Goal: Navigation & Orientation: Find specific page/section

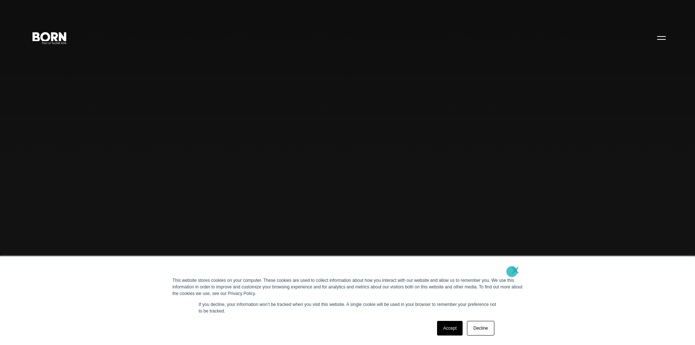
click at [512, 271] on link "×" at bounding box center [515, 270] width 9 height 7
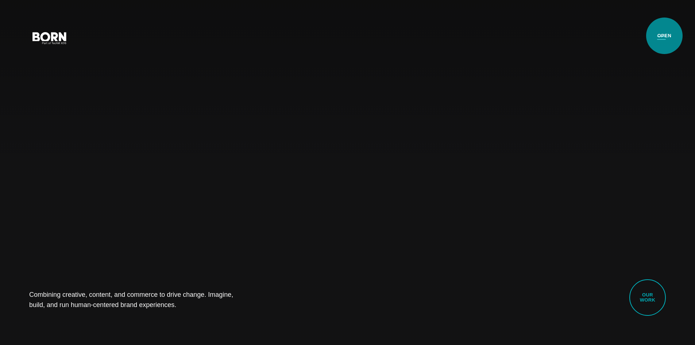
click at [664, 36] on button "Primary Menu" at bounding box center [662, 37] width 18 height 15
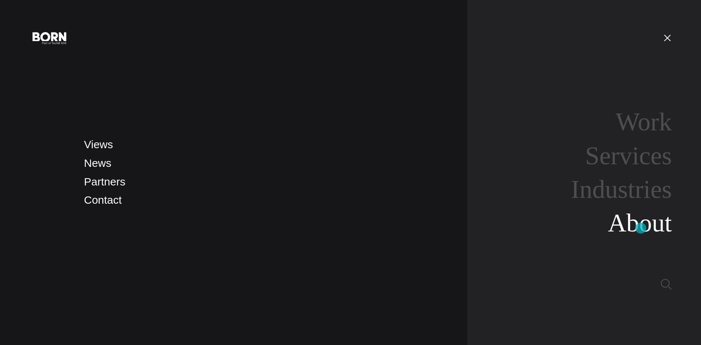
click at [640, 228] on link "About" at bounding box center [640, 223] width 64 height 28
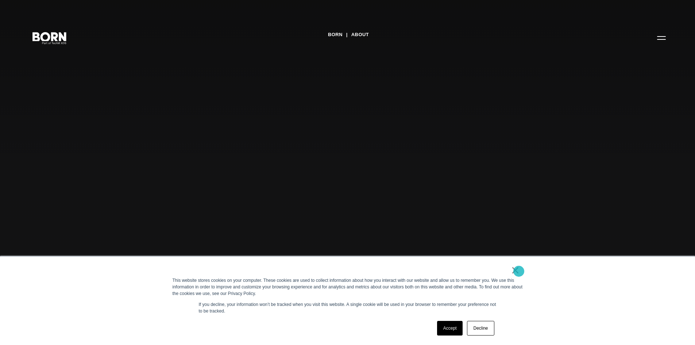
click at [518, 271] on link "×" at bounding box center [515, 270] width 9 height 7
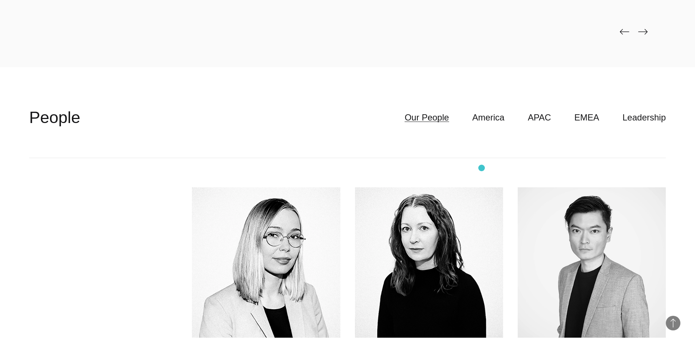
scroll to position [2116, 0]
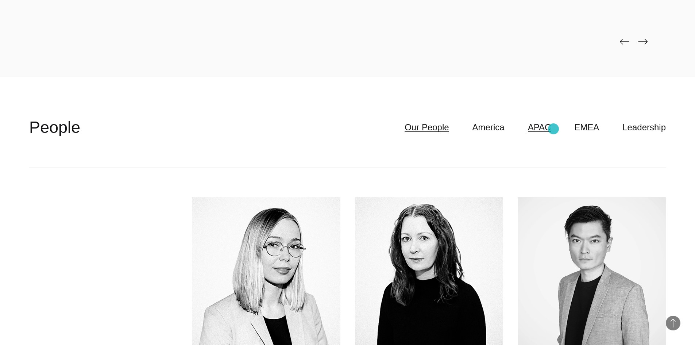
click at [551, 129] on link "APAC" at bounding box center [539, 127] width 23 height 14
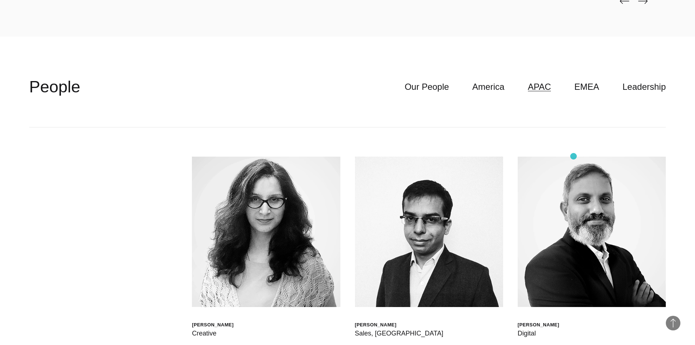
scroll to position [2153, 0]
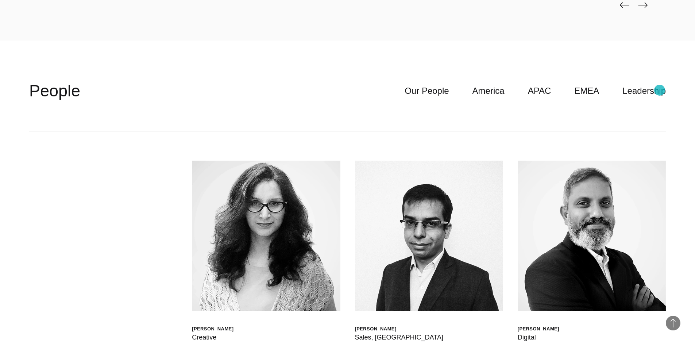
click at [660, 90] on link "Leadership" at bounding box center [643, 91] width 43 height 14
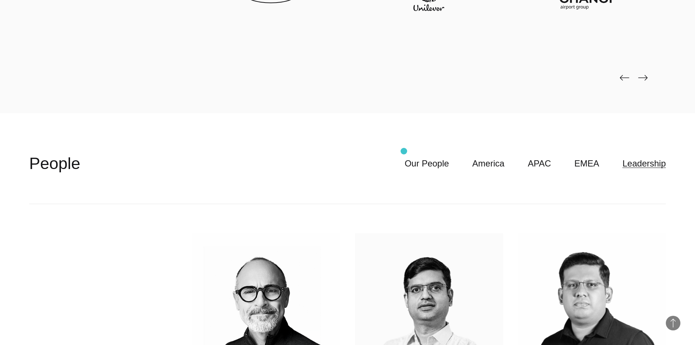
scroll to position [2080, 0]
click at [505, 165] on link "America" at bounding box center [489, 164] width 32 height 14
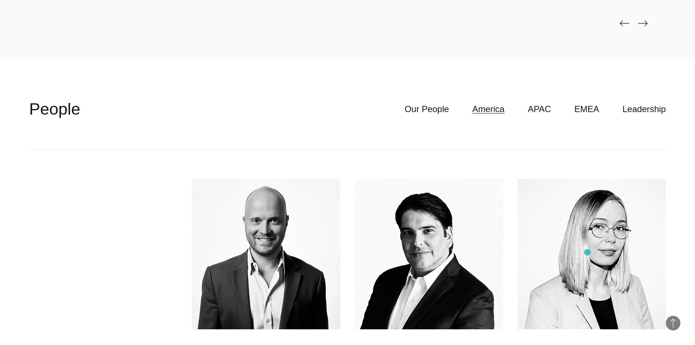
scroll to position [2116, 0]
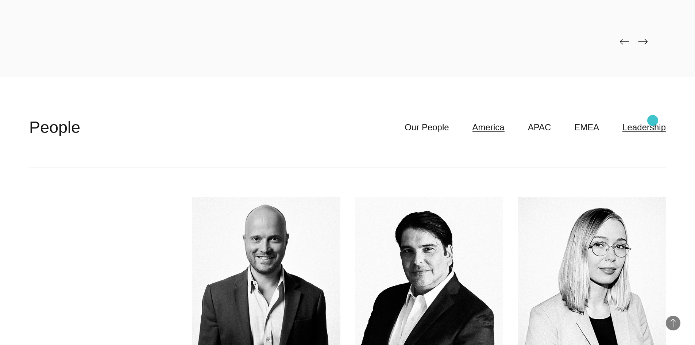
click at [653, 120] on link "Leadership" at bounding box center [643, 127] width 43 height 14
